Goal: Information Seeking & Learning: Find specific fact

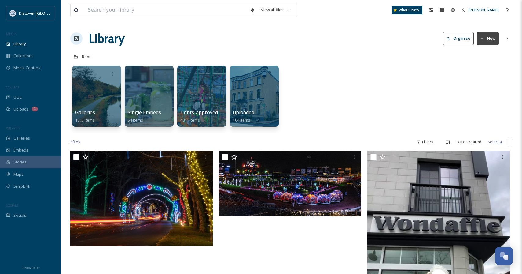
scroll to position [281, 0]
click at [251, 48] on div "View all files What's New Ashley Rome Library Organise New Root Your Selections…" at bounding box center [291, 212] width 461 height 425
click at [175, 12] on input at bounding box center [166, 9] width 162 height 13
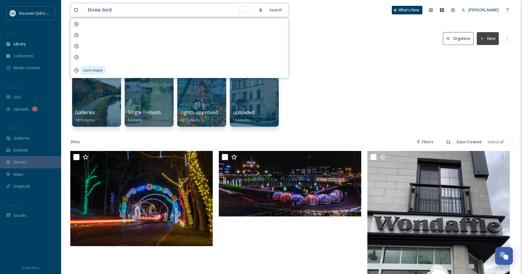
type input "three birds"
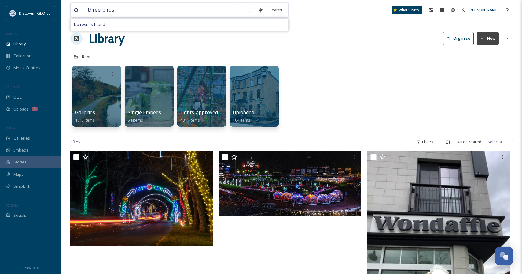
click at [142, 10] on input "three birds" at bounding box center [170, 9] width 171 height 13
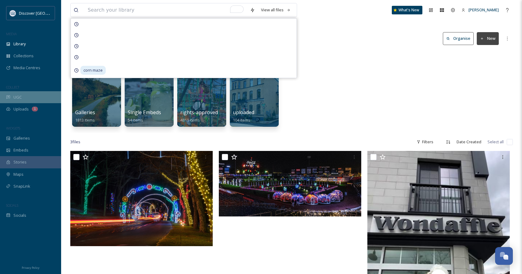
click at [16, 95] on span "UGC" at bounding box center [17, 97] width 8 height 6
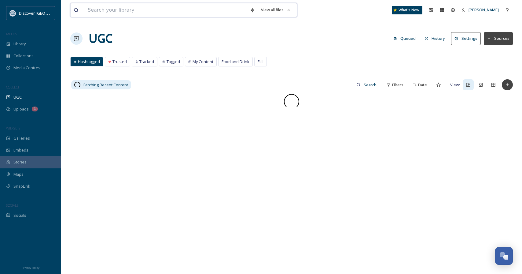
click at [147, 9] on input at bounding box center [166, 9] width 162 height 13
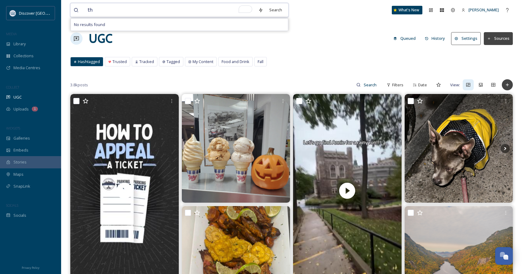
type input "t"
type input "3"
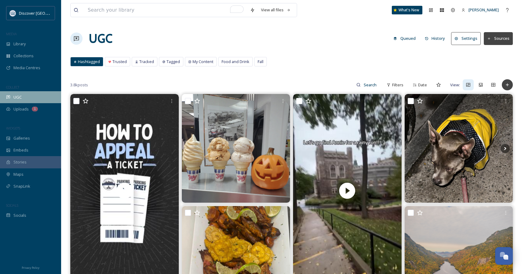
click at [40, 98] on div "UGC" at bounding box center [30, 97] width 61 height 12
click at [175, 8] on input at bounding box center [166, 9] width 162 height 13
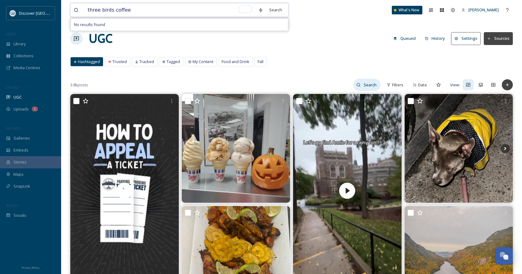
type input "three birds coffee"
click at [365, 81] on input at bounding box center [371, 85] width 20 height 12
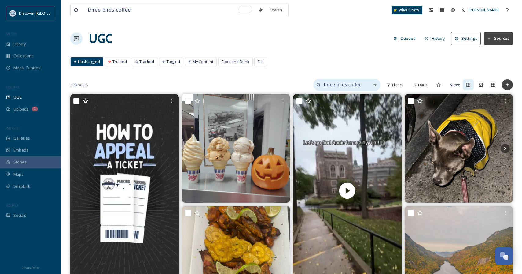
type input "three birds coffee"
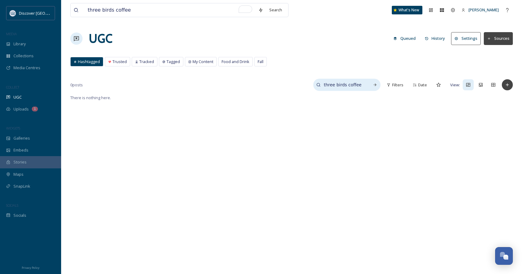
click at [363, 84] on input "three birds coffee" at bounding box center [344, 85] width 46 height 12
click at [328, 67] on div "Hashtagged Trusted Tracked Tagged My Content Food and Drink Fall Hashtagged Tru…" at bounding box center [291, 63] width 443 height 13
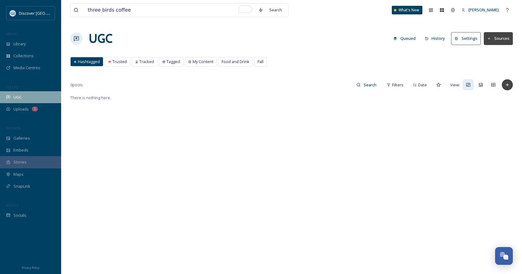
click at [43, 95] on div "UGC" at bounding box center [30, 97] width 61 height 12
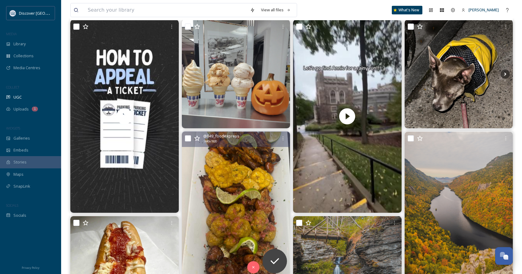
scroll to position [61, 0]
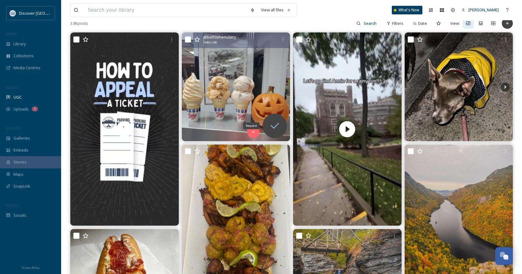
click at [279, 122] on icon at bounding box center [275, 126] width 12 height 12
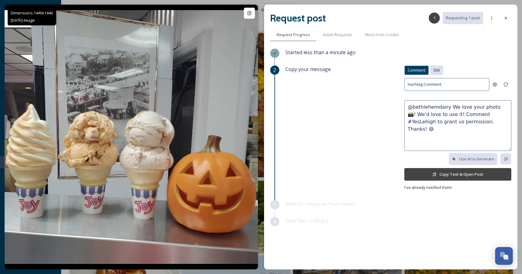
click at [436, 72] on span "DM" at bounding box center [437, 70] width 6 height 6
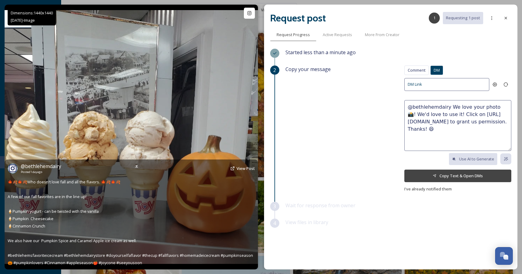
click at [243, 173] on div "@ bethlehemdairy Posted [DATE] View Post" at bounding box center [131, 168] width 247 height 12
click at [245, 169] on span "View Post" at bounding box center [246, 168] width 18 height 6
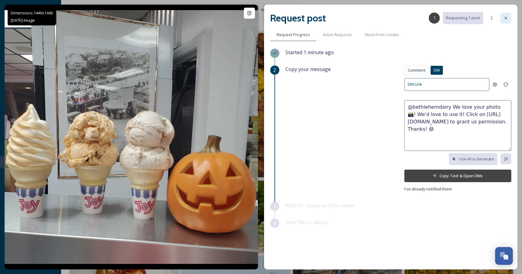
click at [506, 20] on icon at bounding box center [506, 18] width 5 height 5
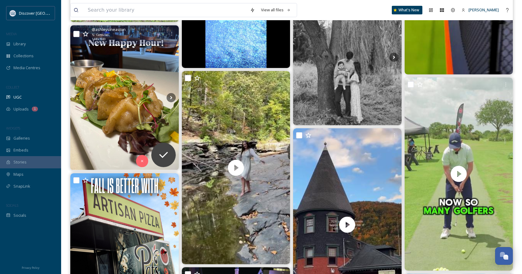
scroll to position [2108, 0]
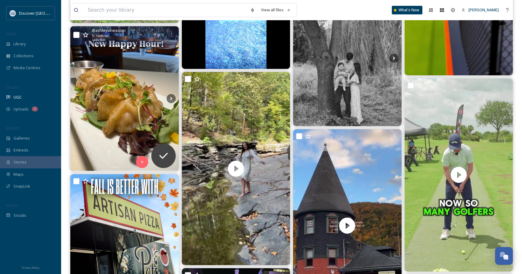
click at [116, 76] on img at bounding box center [124, 98] width 109 height 145
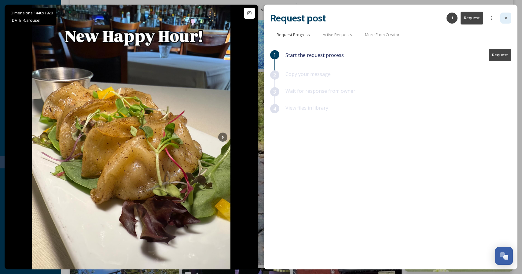
click at [506, 16] on icon at bounding box center [506, 18] width 5 height 5
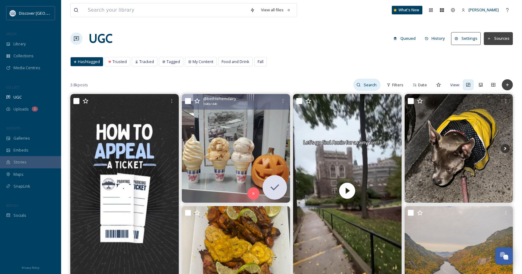
click at [368, 84] on input at bounding box center [371, 85] width 20 height 12
type input "pumpkin"
click at [375, 85] on icon at bounding box center [375, 85] width 3 height 3
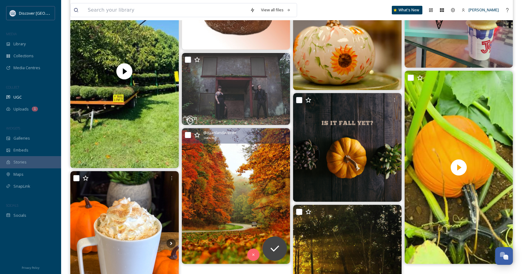
scroll to position [680, 0]
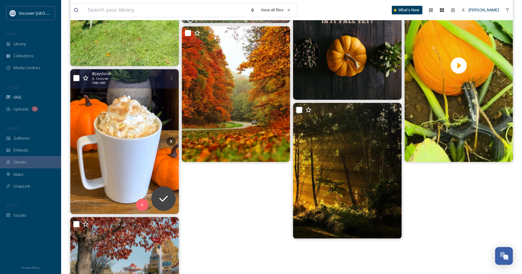
click at [98, 143] on img at bounding box center [124, 141] width 109 height 145
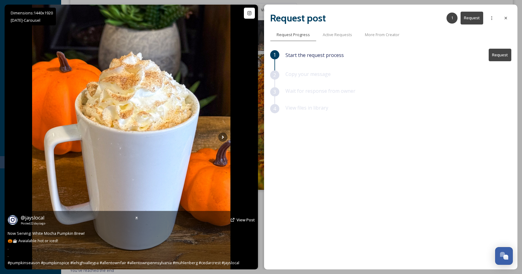
scroll to position [652, 0]
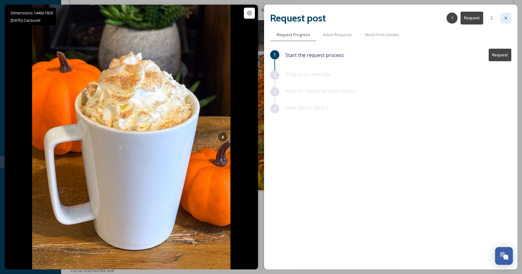
click at [508, 18] on icon at bounding box center [506, 18] width 5 height 5
